Goal: Information Seeking & Learning: Learn about a topic

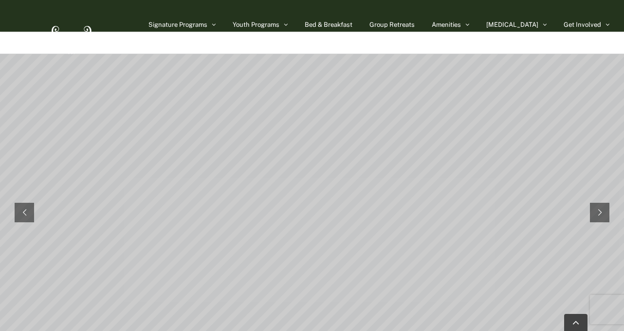
scroll to position [2845, 0]
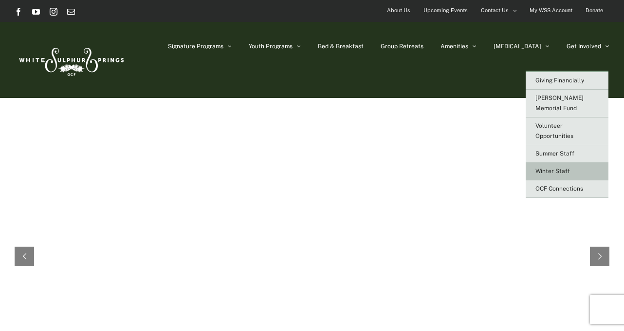
click at [551, 163] on link "Winter Staff" at bounding box center [567, 172] width 83 height 18
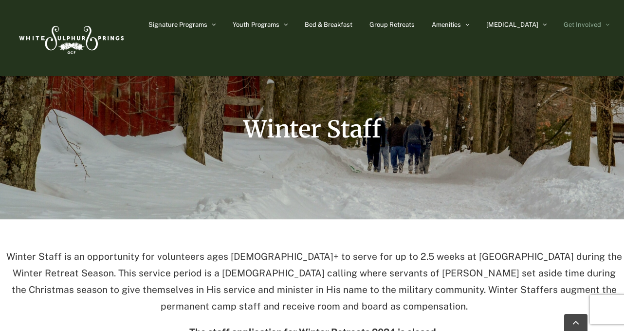
scroll to position [90, 0]
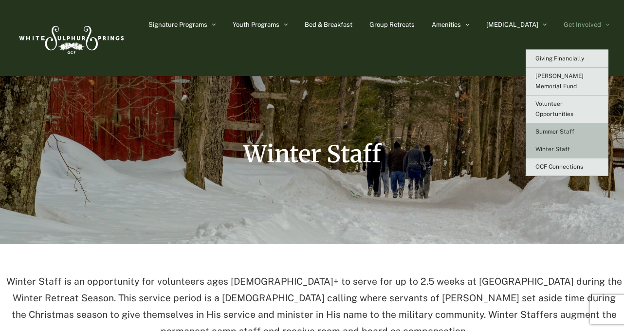
click at [550, 123] on link "Summer Staff" at bounding box center [567, 132] width 83 height 18
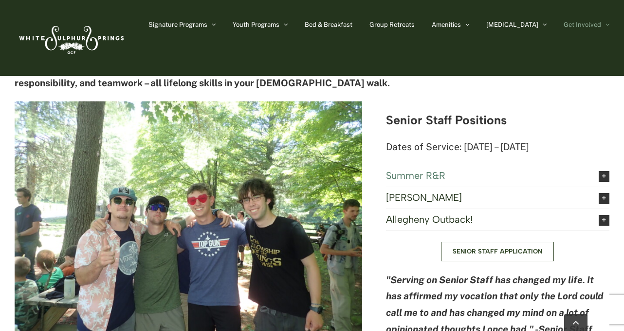
scroll to position [1171, 0]
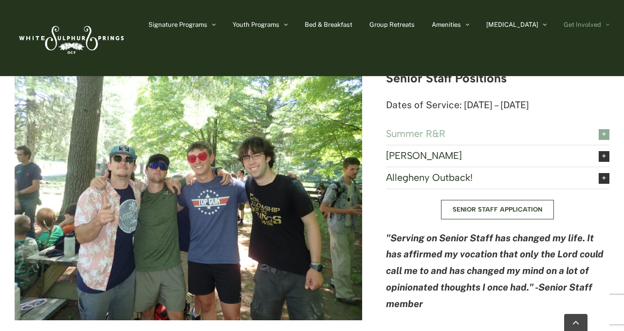
click at [426, 128] on span "Summer R&R" at bounding box center [485, 133] width 198 height 11
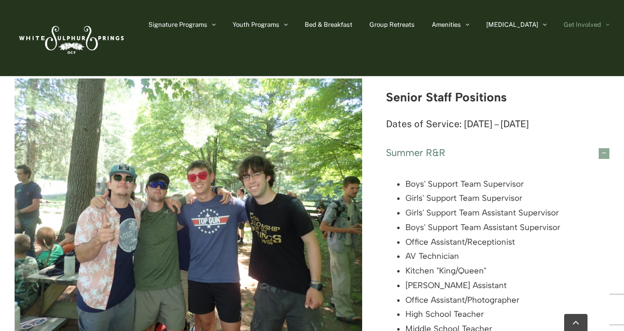
scroll to position [1150, 0]
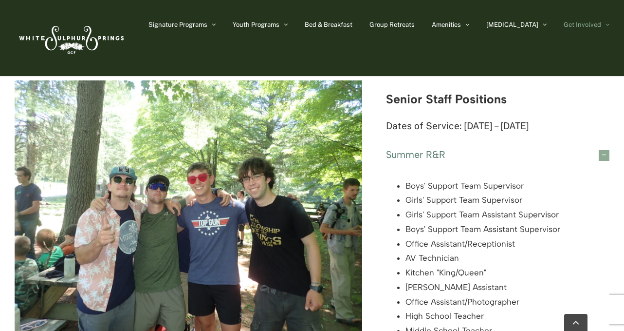
click at [438, 149] on span "Summer R&R" at bounding box center [485, 154] width 198 height 11
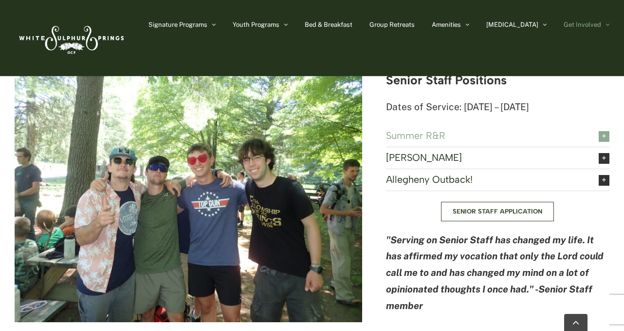
scroll to position [1185, 0]
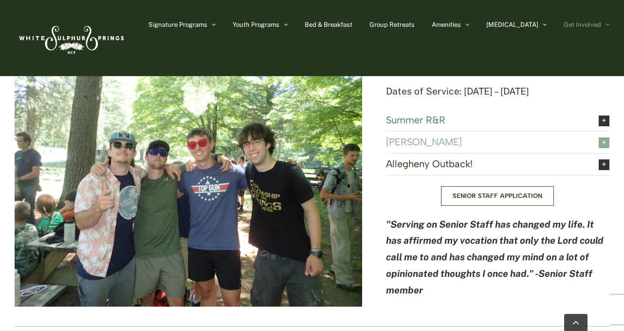
click at [441, 136] on span "[PERSON_NAME]" at bounding box center [485, 141] width 198 height 11
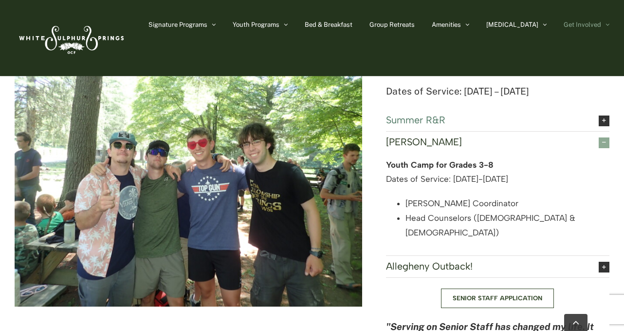
click at [442, 136] on span "[PERSON_NAME]" at bounding box center [485, 141] width 198 height 11
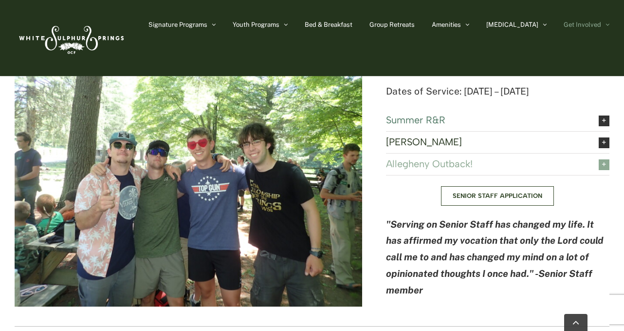
click at [446, 153] on link "Allegheny Outback!" at bounding box center [497, 163] width 223 height 21
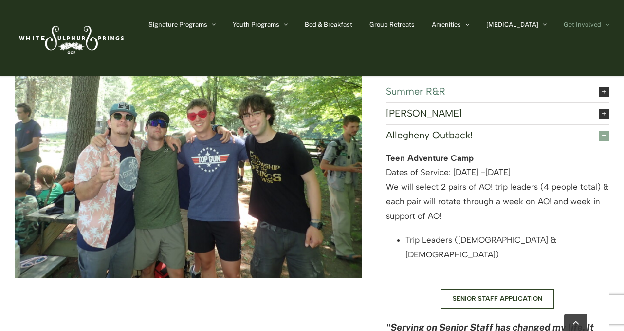
scroll to position [1219, 0]
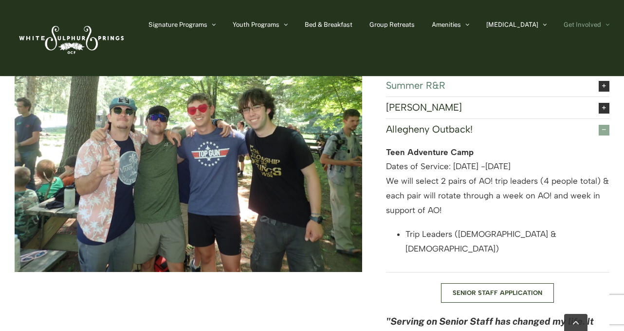
click at [517, 124] on span "Allegheny Outback!" at bounding box center [485, 129] width 198 height 11
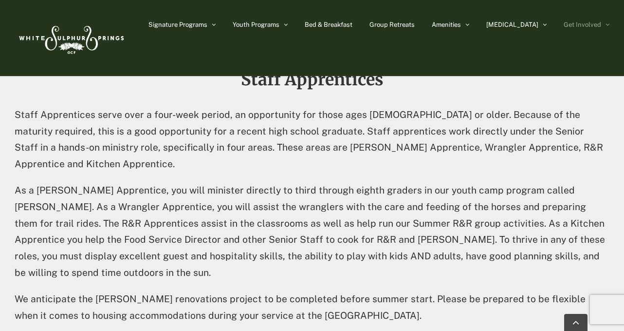
scroll to position [1686, 0]
